Goal: Check status: Check status

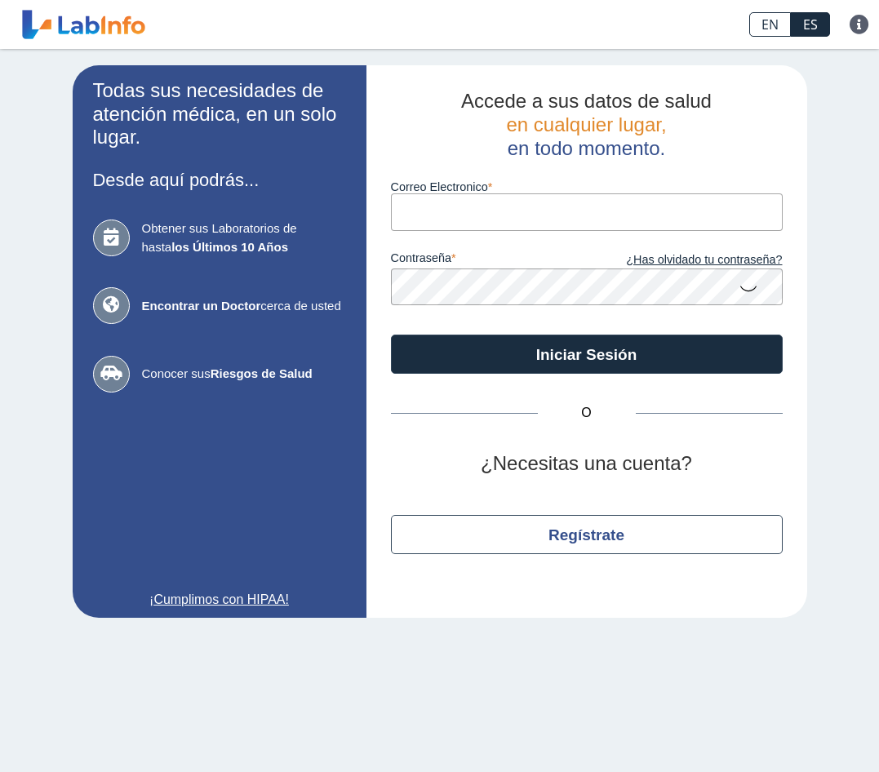
click at [500, 197] on input "Correo Electronico" at bounding box center [587, 211] width 392 height 37
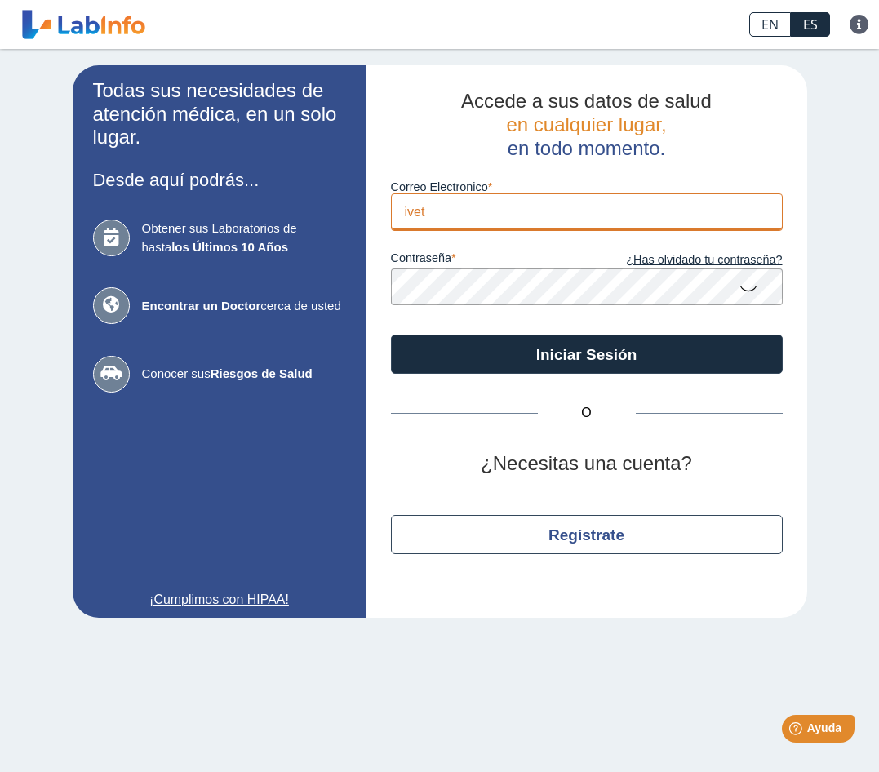
type input "[EMAIL_ADDRESS][DOMAIN_NAME]"
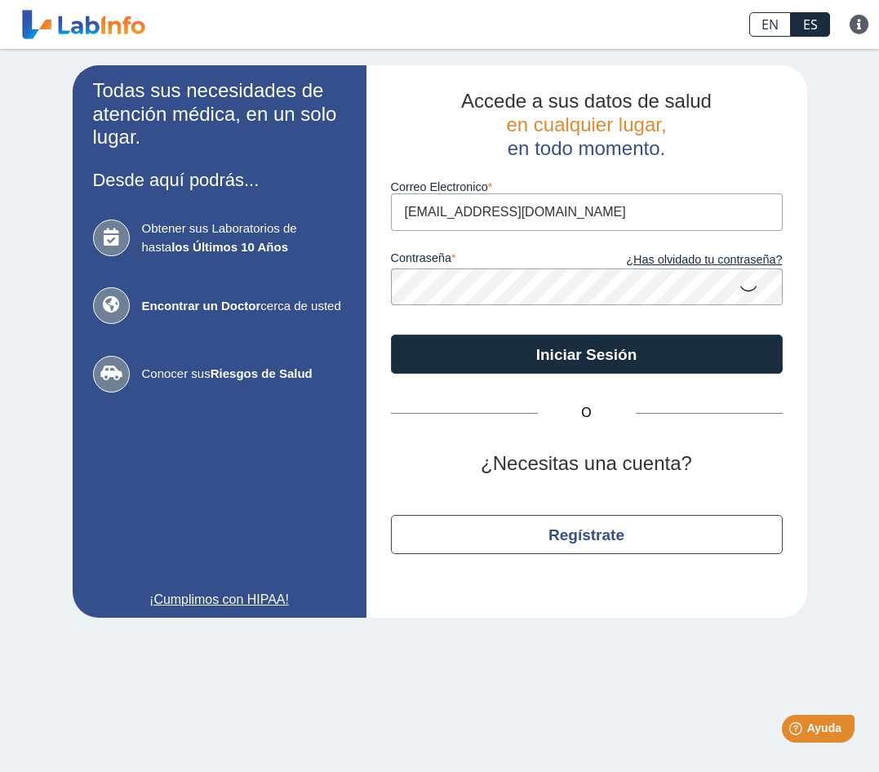
click at [749, 291] on icon at bounding box center [749, 288] width 20 height 32
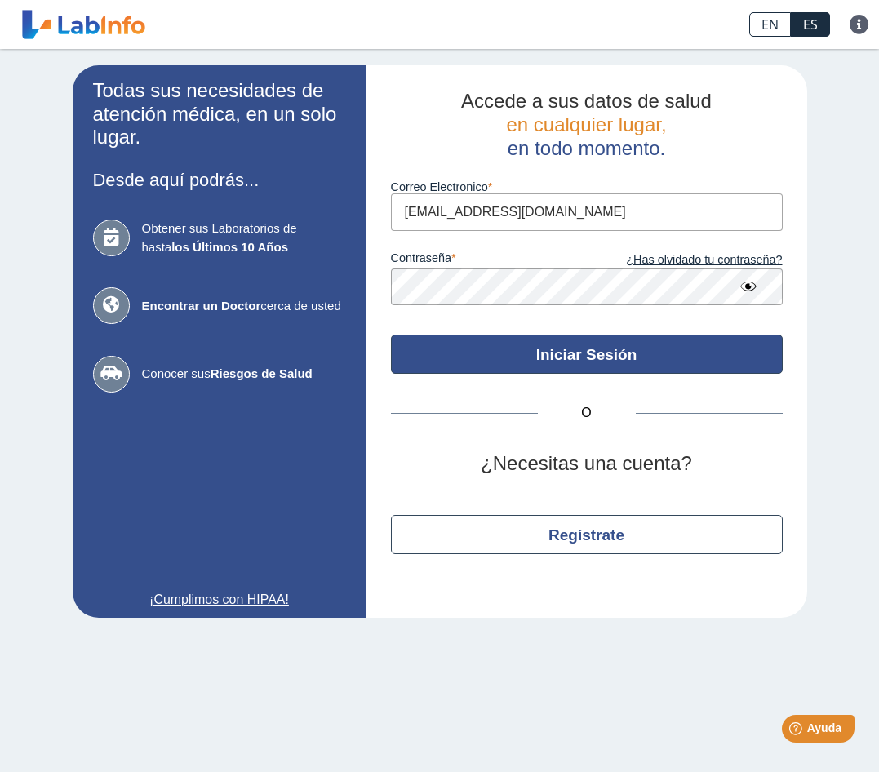
click at [598, 353] on button "Iniciar Sesión" at bounding box center [587, 354] width 392 height 39
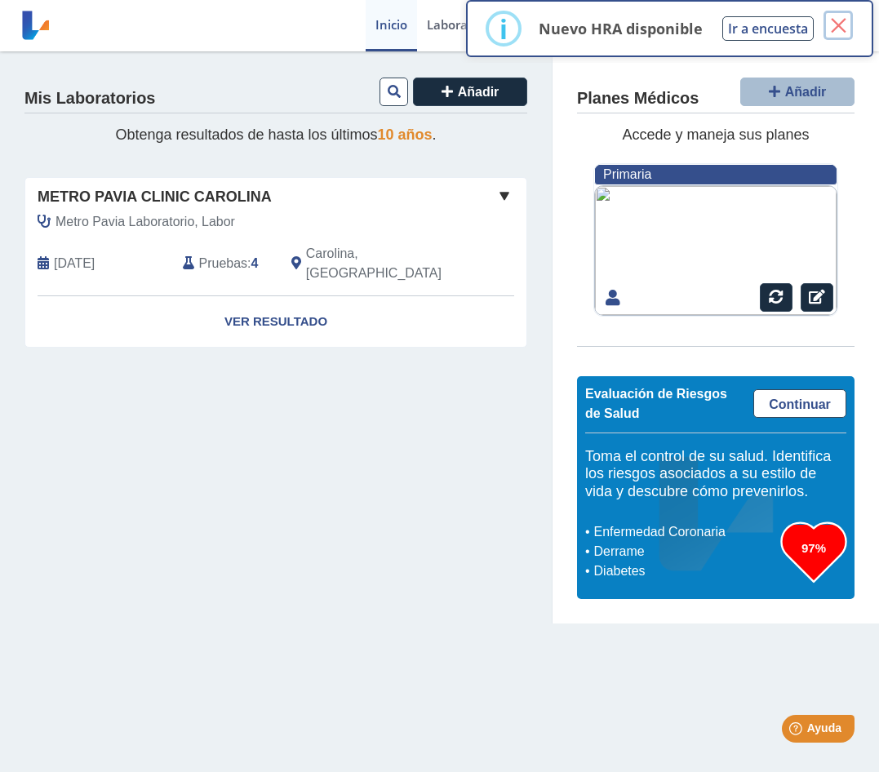
click at [847, 24] on button "×" at bounding box center [838, 25] width 29 height 29
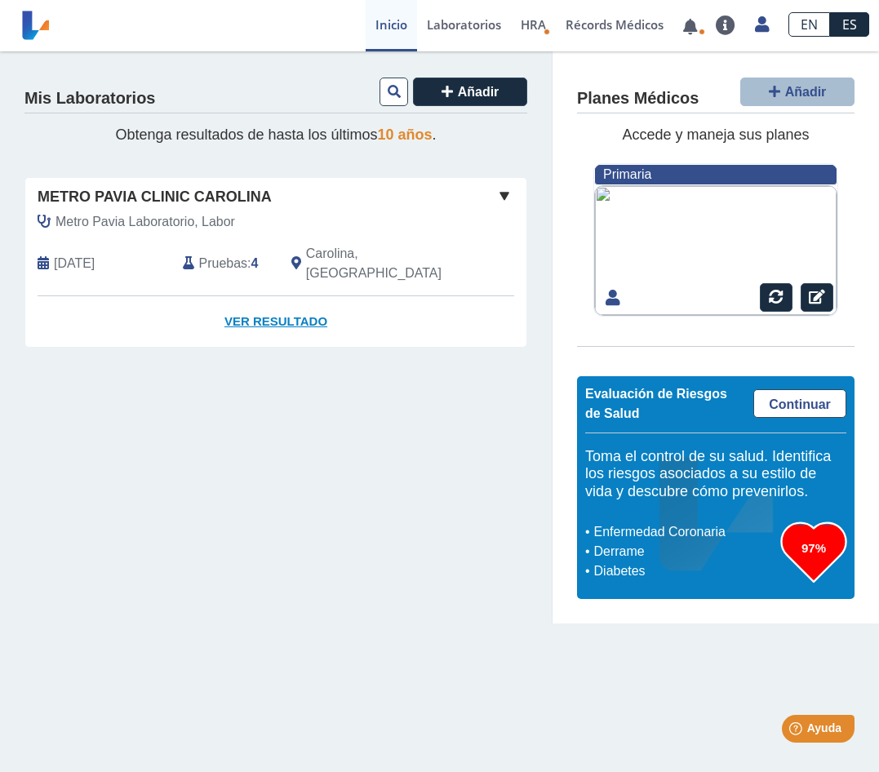
click at [270, 300] on link "Ver Resultado" at bounding box center [275, 321] width 501 height 51
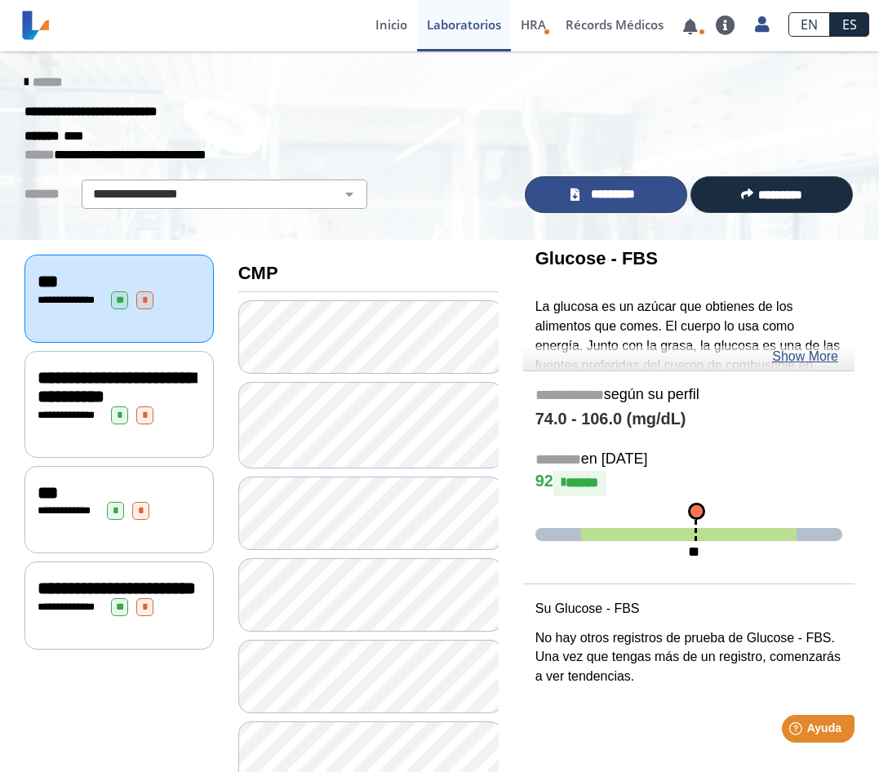
click at [598, 195] on span "*********" at bounding box center [613, 194] width 56 height 19
click at [24, 82] on icon at bounding box center [25, 82] width 3 height 13
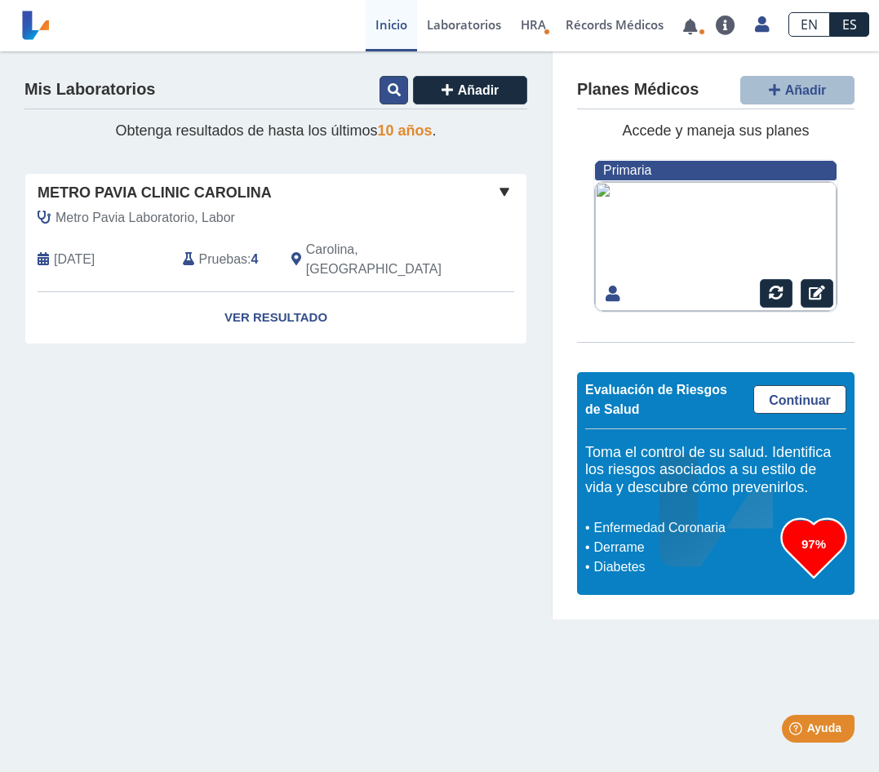
click at [398, 90] on icon at bounding box center [394, 89] width 13 height 13
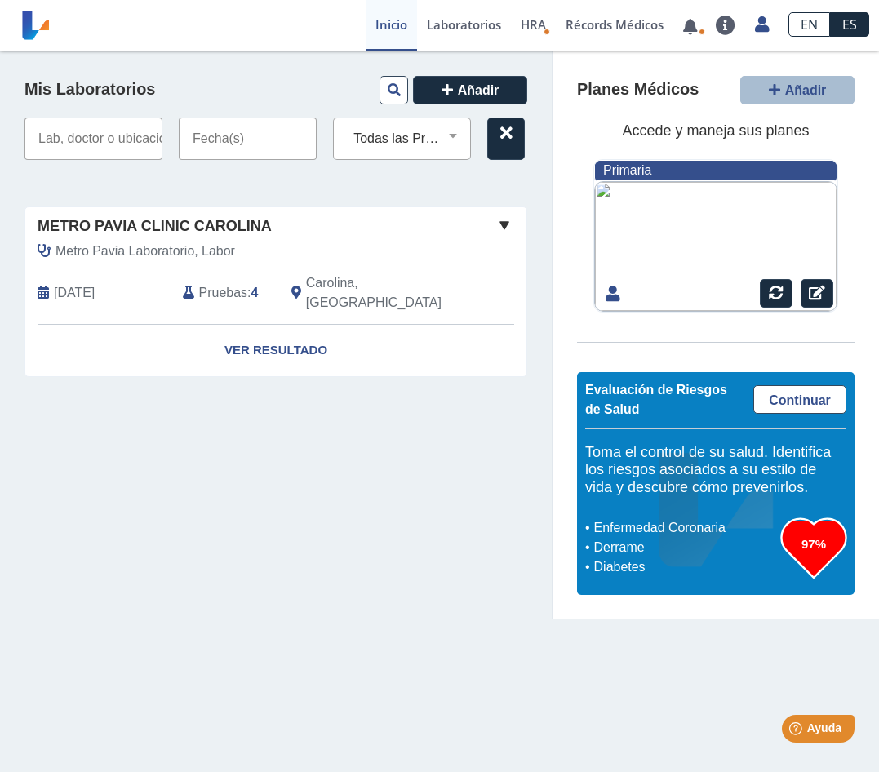
click at [109, 144] on input "text" at bounding box center [93, 139] width 138 height 42
click at [438, 134] on select "Todas las Pruebas cbc with diff: automated cmp tsh [MEDICAL_DATA] (with micro),…" at bounding box center [408, 138] width 123 height 21
click at [347, 128] on select "Todas las Pruebas cbc with diff: automated cmp tsh [MEDICAL_DATA] (with micro),…" at bounding box center [408, 138] width 123 height 21
click at [262, 148] on input "text" at bounding box center [248, 139] width 138 height 42
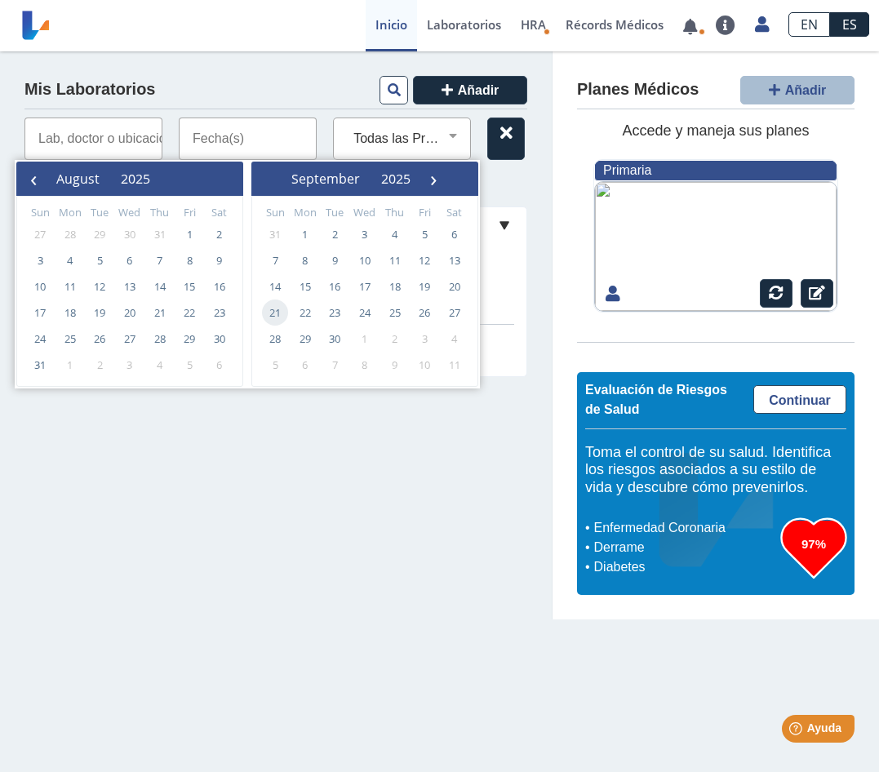
click at [189, 86] on div "Mis Laboratorios Añadir" at bounding box center [275, 92] width 503 height 33
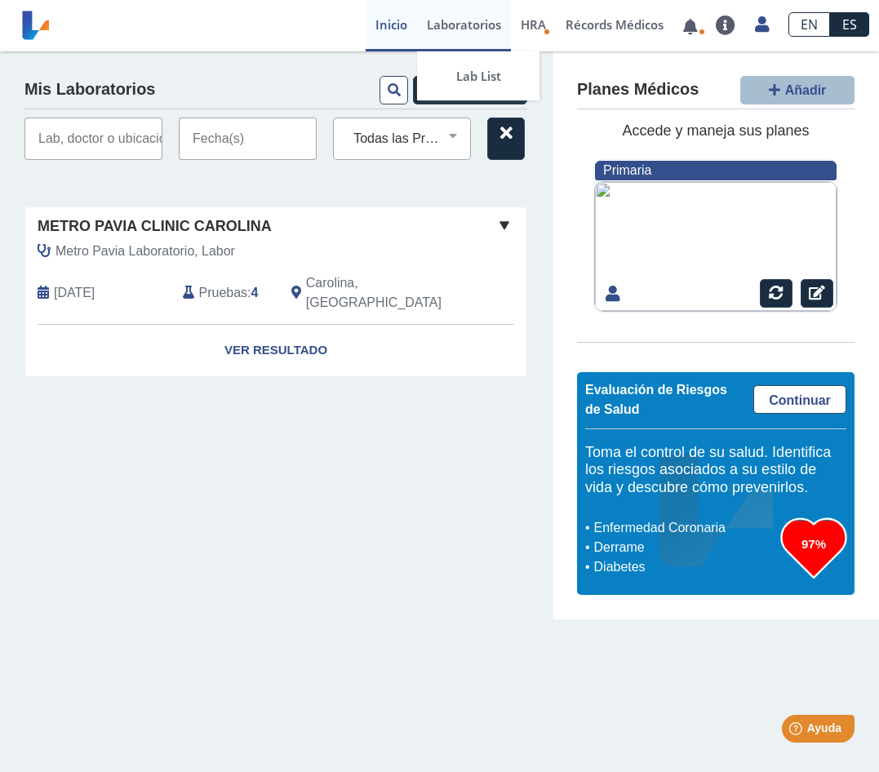
click at [465, 17] on link "Laboratorios" at bounding box center [464, 25] width 94 height 51
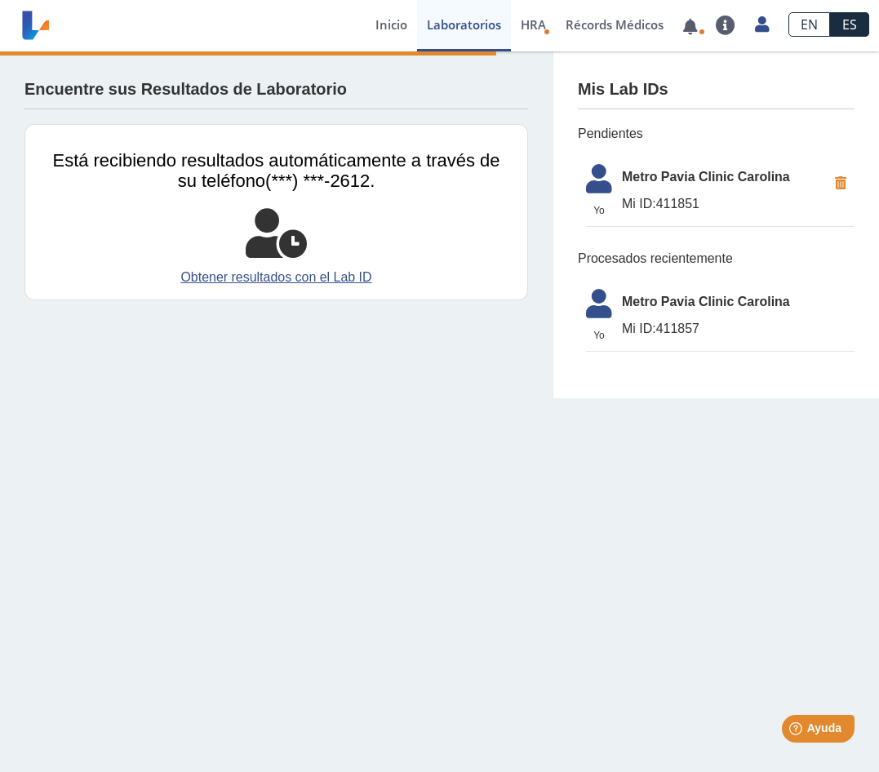
click at [665, 331] on span "Mi ID: 411857" at bounding box center [738, 329] width 233 height 20
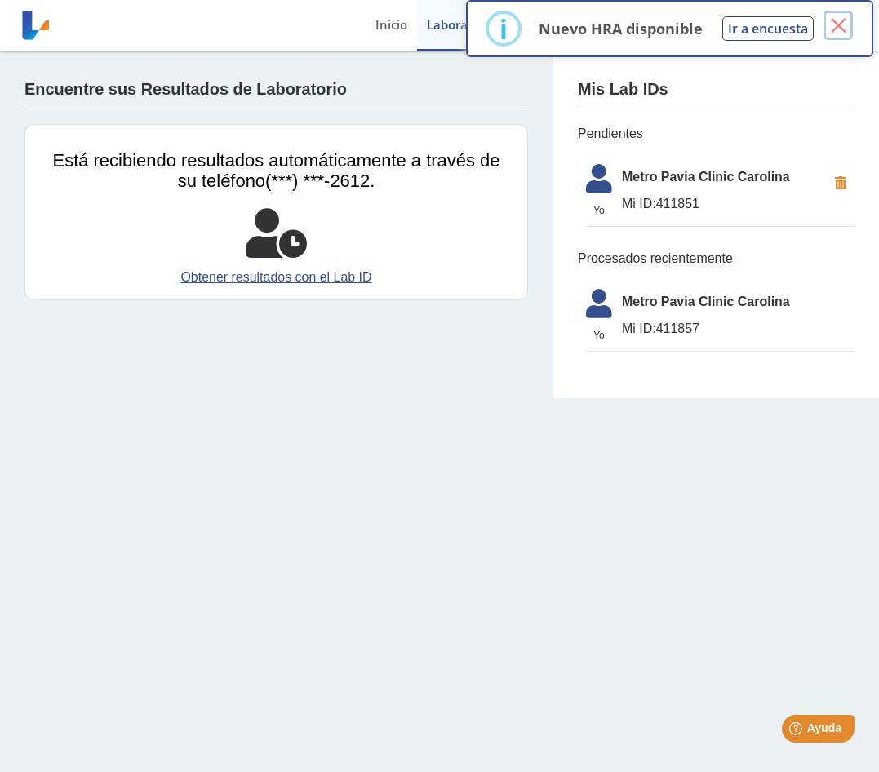
click at [838, 24] on button "×" at bounding box center [838, 25] width 29 height 29
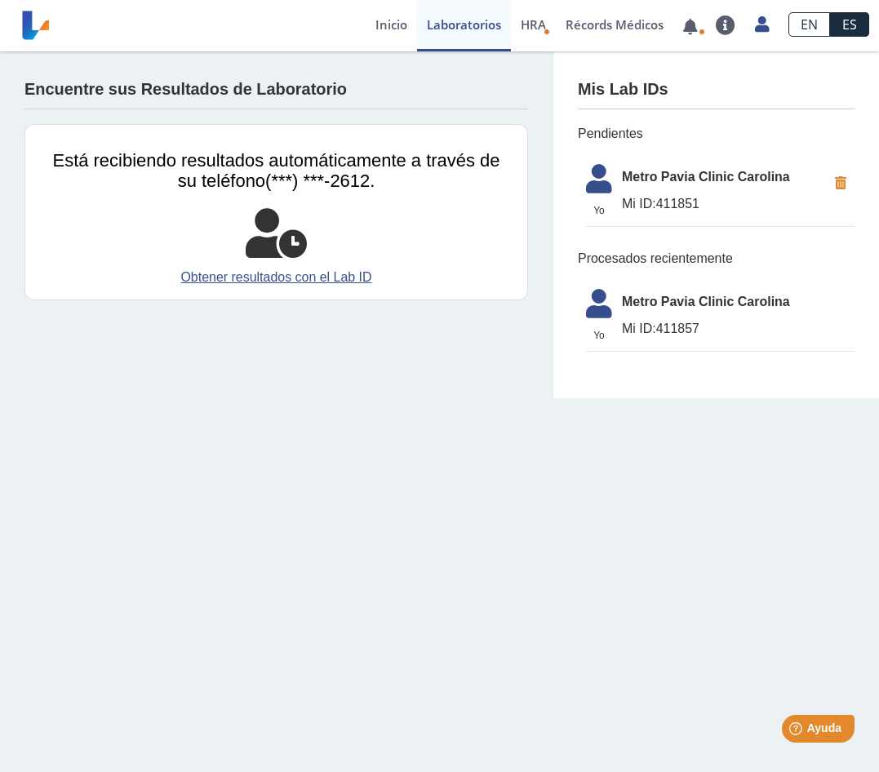
click at [696, 311] on span "Metro Pavia Clinic Carolina" at bounding box center [738, 302] width 233 height 20
click at [657, 331] on span "Mi ID: 411857" at bounding box center [738, 329] width 233 height 20
drag, startPoint x: 657, startPoint y: 331, endPoint x: 506, endPoint y: 374, distance: 157.1
click at [474, 385] on app-lab-results-create "Encuentre sus Resultados de Laboratorio Está recibiendo resultados automáticame…" at bounding box center [439, 224] width 879 height 347
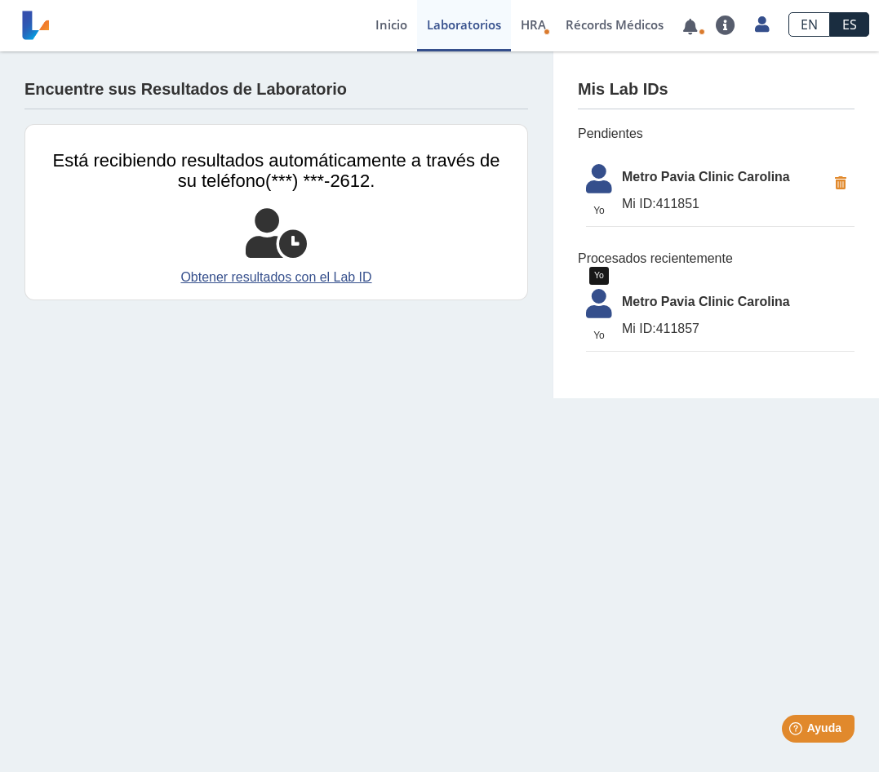
click at [606, 305] on icon at bounding box center [599, 308] width 46 height 39
click at [600, 310] on icon at bounding box center [599, 308] width 46 height 39
click at [645, 307] on span "Metro Pavia Clinic Carolina" at bounding box center [738, 302] width 233 height 20
click at [690, 29] on link at bounding box center [690, 26] width 33 height 12
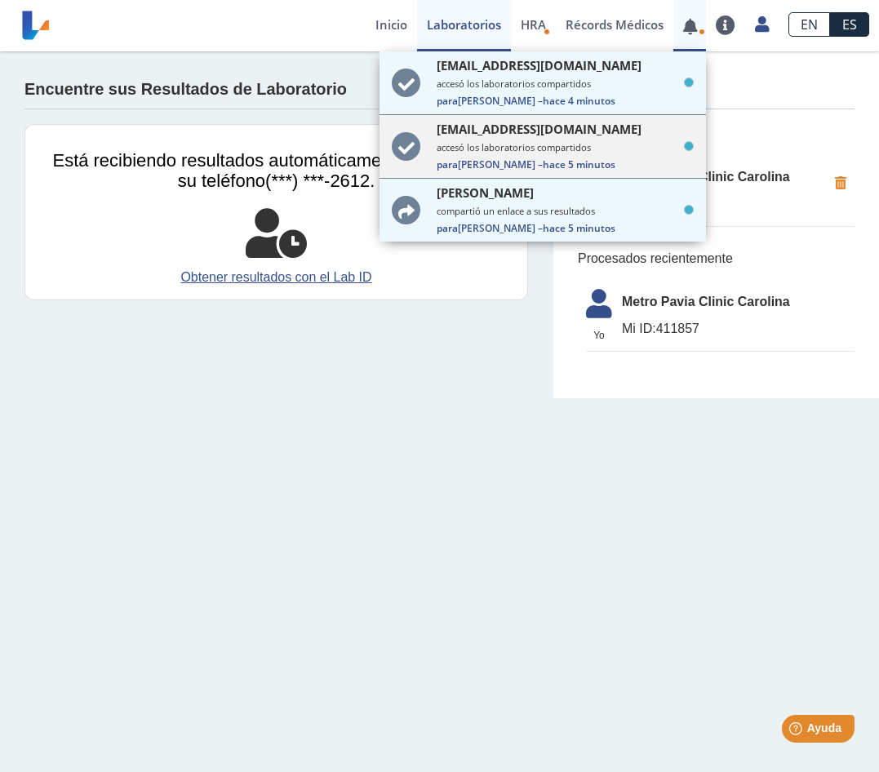
click at [545, 160] on span "hace 5 minutos" at bounding box center [579, 165] width 73 height 14
click at [452, 340] on app-lab-results-create "Encuentre sus Resultados de Laboratorio Está recibiendo resultados automáticame…" at bounding box center [439, 224] width 879 height 347
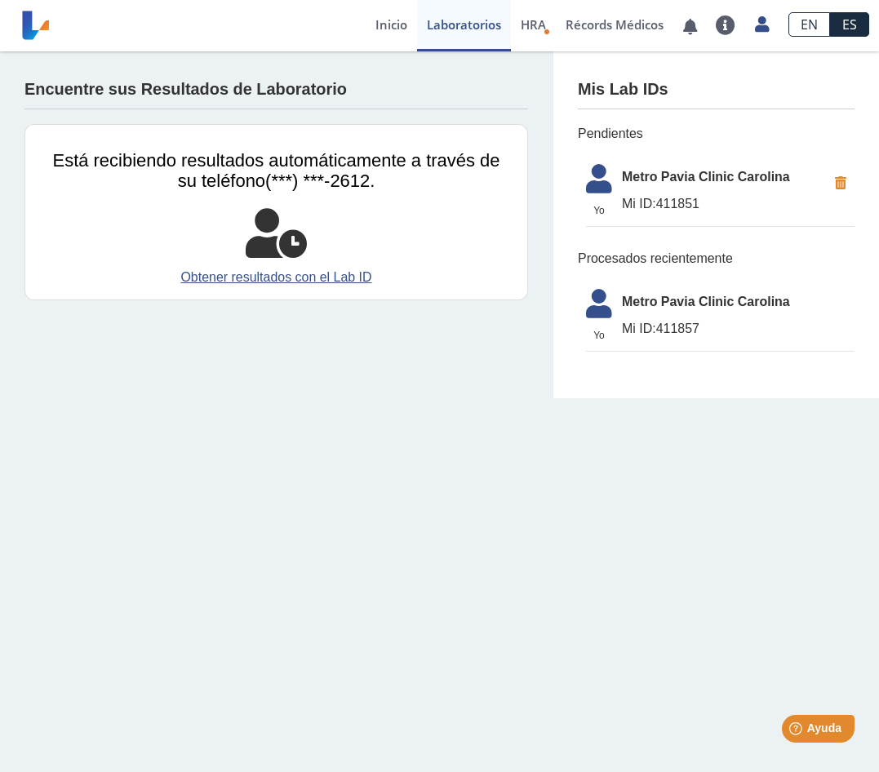
click at [688, 325] on span "Mi ID: 411857" at bounding box center [738, 329] width 233 height 20
click at [667, 302] on span "Metro Pavia Clinic Carolina" at bounding box center [738, 302] width 233 height 20
click at [295, 282] on link "Obtener resultados con el Lab ID" at bounding box center [276, 278] width 447 height 20
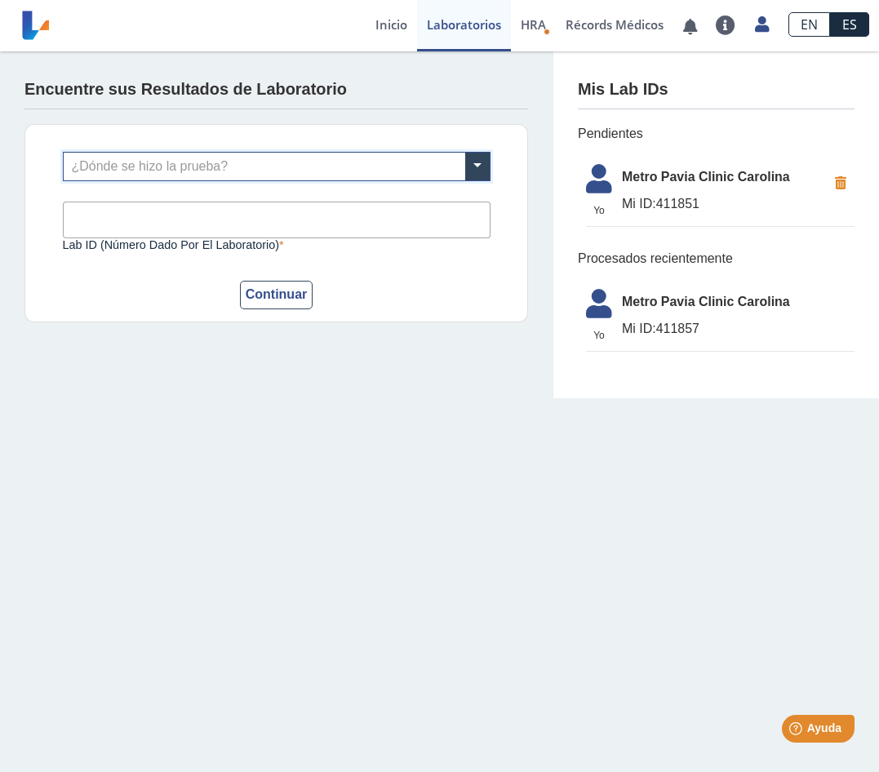
click at [278, 170] on input "text" at bounding box center [277, 167] width 426 height 28
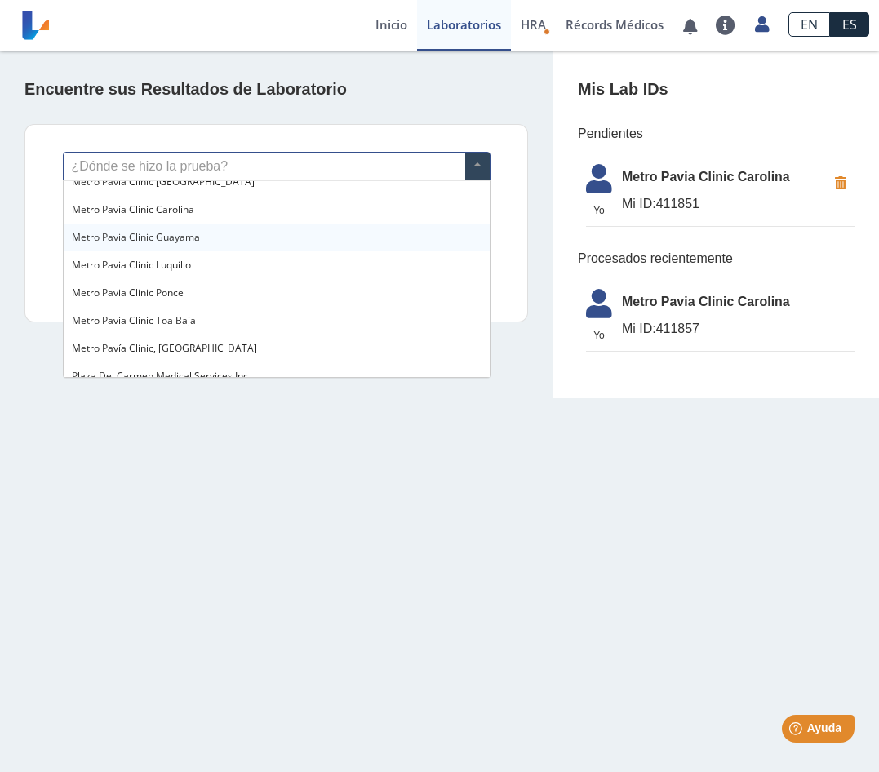
scroll to position [1168, 0]
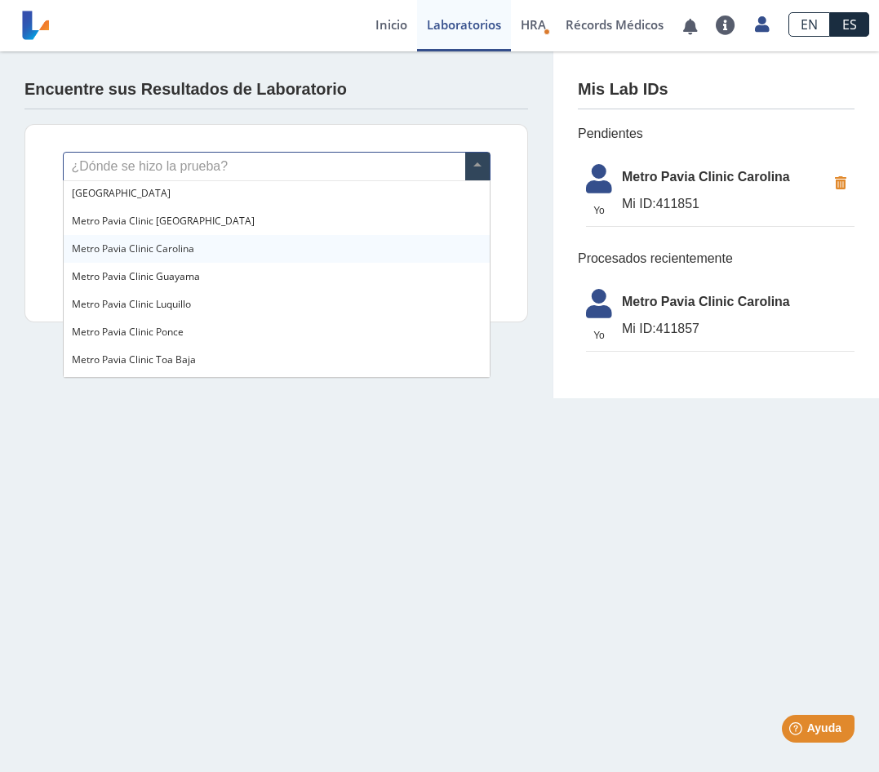
click at [189, 247] on span "Metro Pavia Clinic Carolina" at bounding box center [133, 249] width 122 height 14
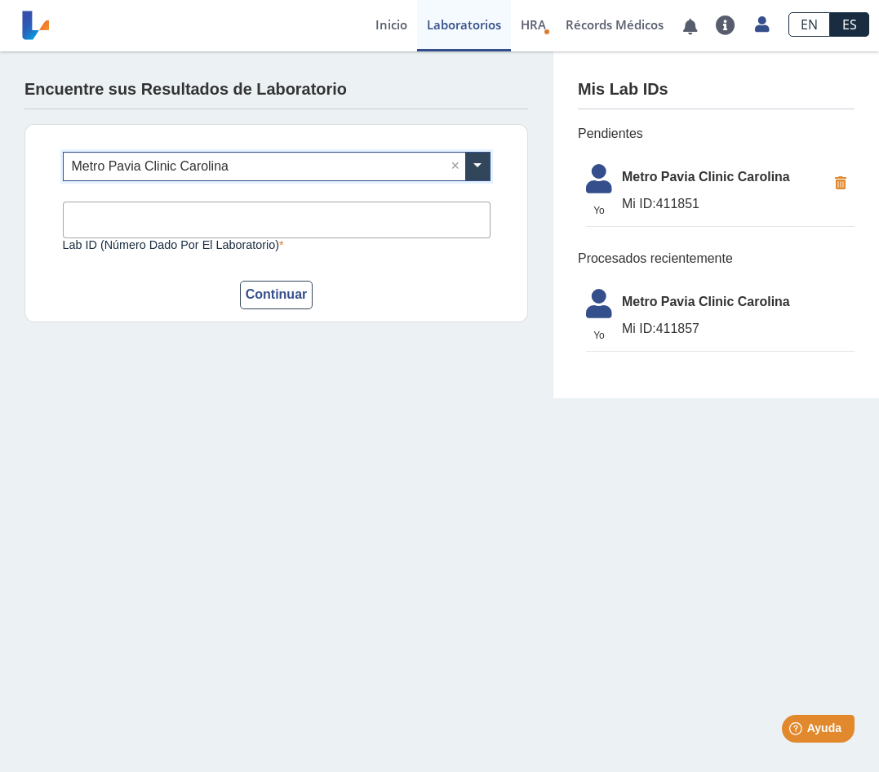
click at [181, 220] on input "Lab ID (número dado por el laboratorio)" at bounding box center [277, 220] width 428 height 37
type input "411857"
click at [296, 301] on button "Continuar" at bounding box center [276, 295] width 73 height 29
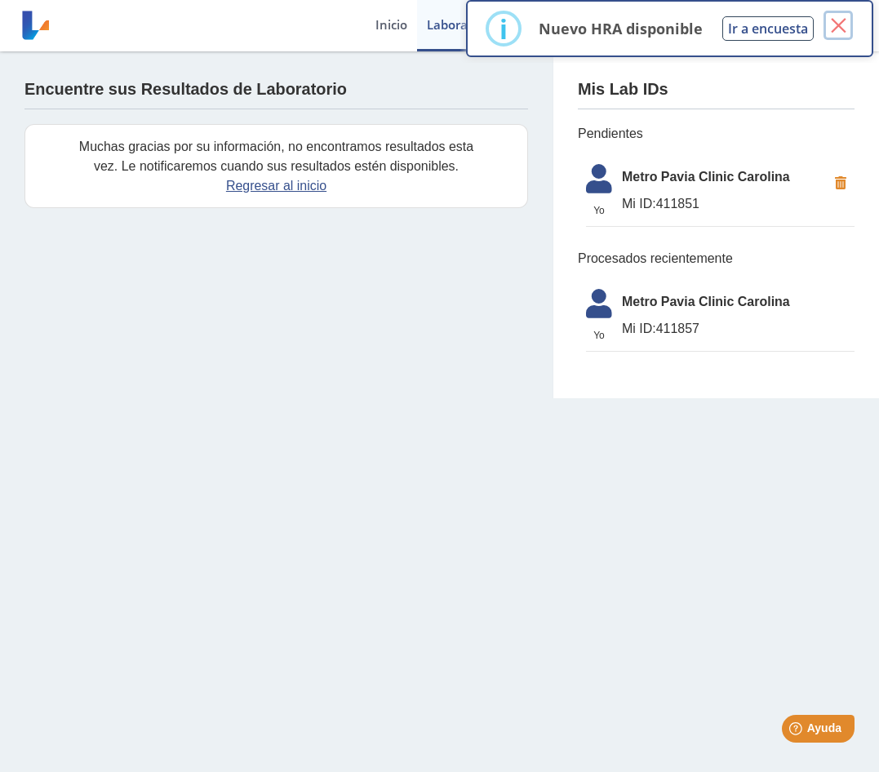
click at [846, 25] on button "×" at bounding box center [838, 25] width 29 height 29
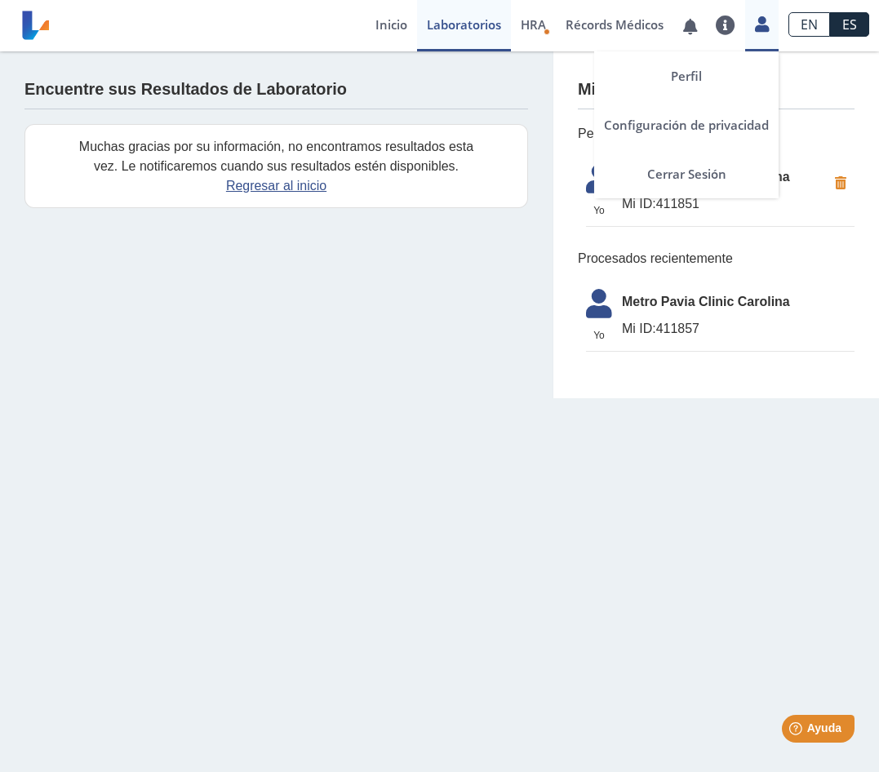
click at [764, 30] on icon at bounding box center [762, 24] width 14 height 12
click at [673, 169] on link "Cerrar Sesión" at bounding box center [686, 173] width 185 height 49
